Goal: Communication & Community: Answer question/provide support

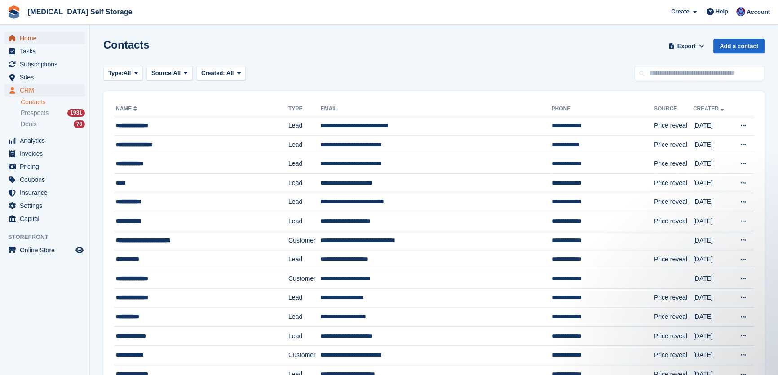
click at [41, 40] on span "Home" at bounding box center [47, 38] width 54 height 13
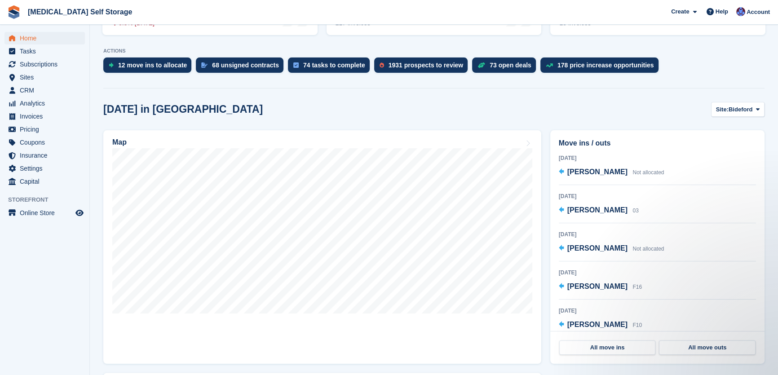
scroll to position [204, 0]
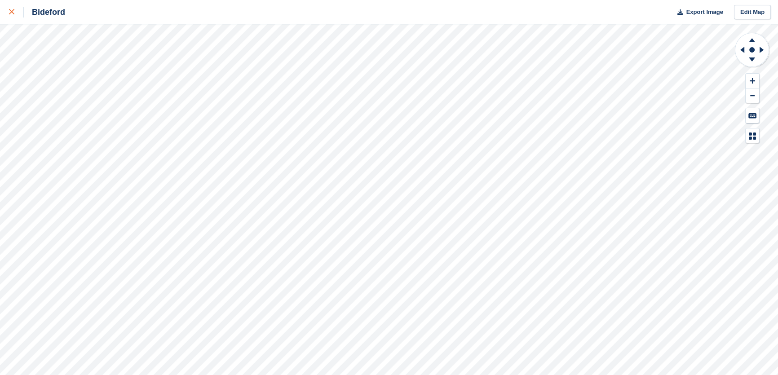
click at [12, 15] on div at bounding box center [16, 12] width 15 height 11
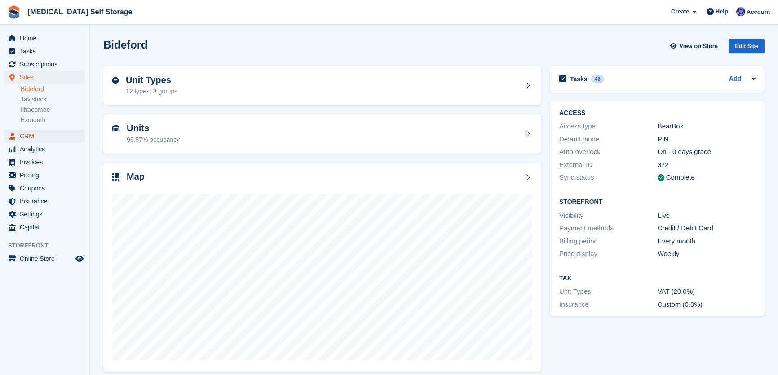
click at [41, 137] on span "CRM" at bounding box center [47, 136] width 54 height 13
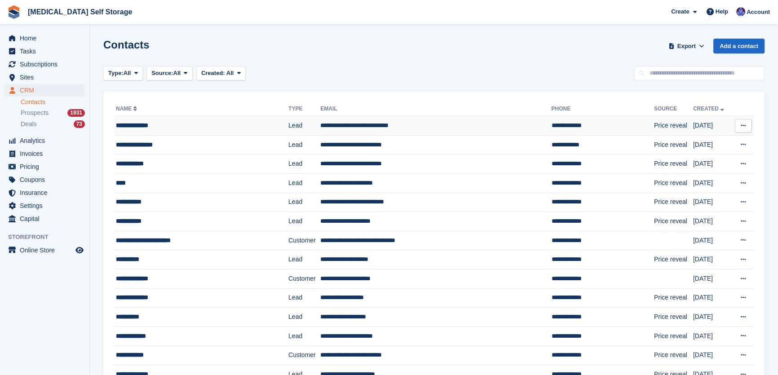
click at [180, 129] on div "**********" at bounding box center [189, 125] width 146 height 9
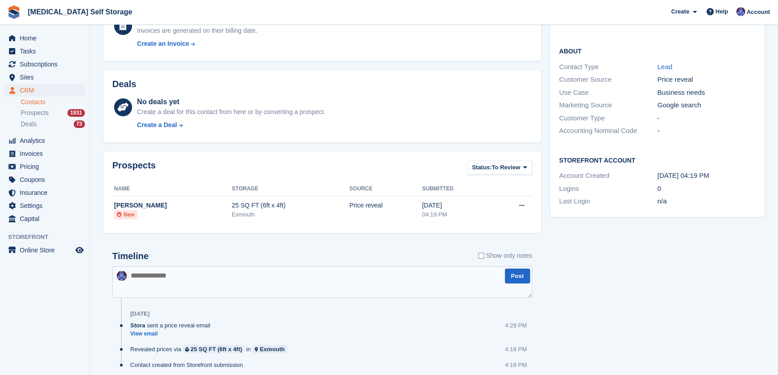
scroll to position [196, 0]
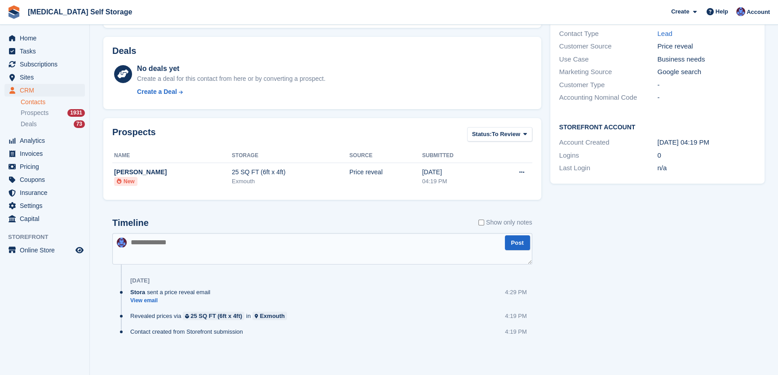
click at [197, 244] on textarea at bounding box center [322, 248] width 420 height 31
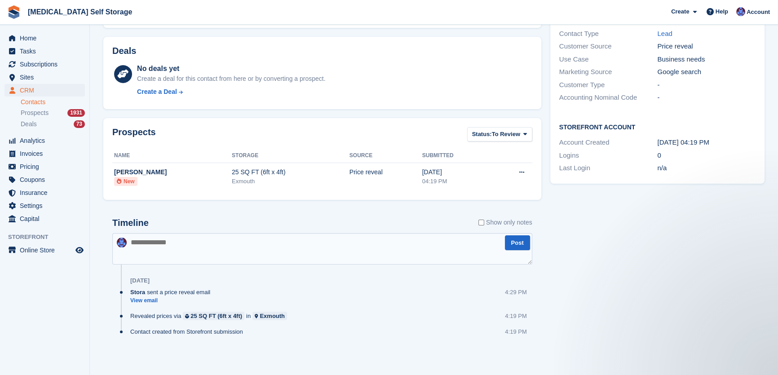
scroll to position [0, 0]
type textarea "**********"
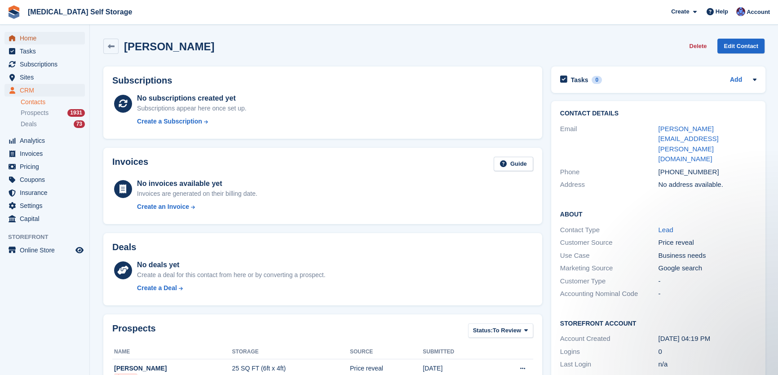
click at [30, 32] on span "Home" at bounding box center [47, 38] width 54 height 13
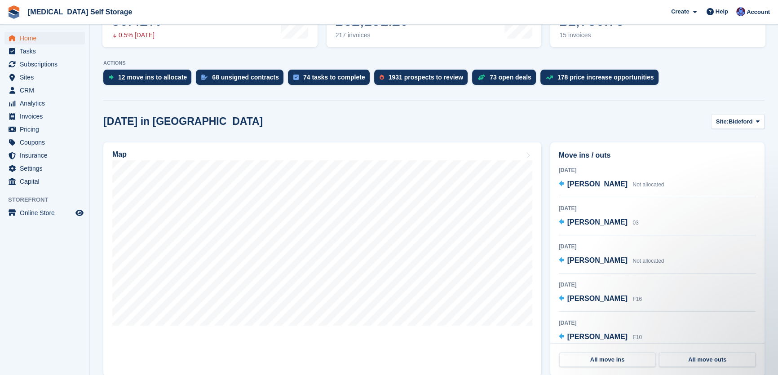
scroll to position [204, 0]
